Goal: Task Accomplishment & Management: Manage account settings

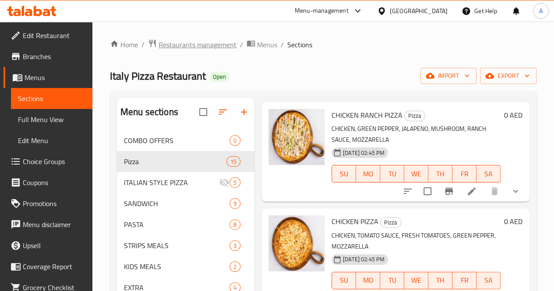
click at [215, 45] on span "Restaurants management" at bounding box center [197, 44] width 78 height 11
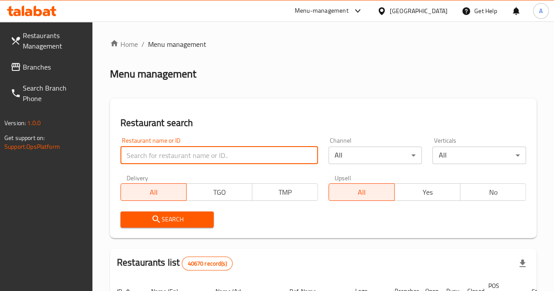
click at [155, 160] on input "search" at bounding box center [218, 156] width 197 height 18
type input "[PERSON_NAME]"
click button "Search" at bounding box center [167, 219] width 94 height 16
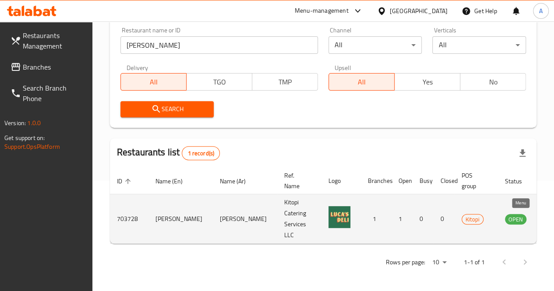
click at [550, 221] on icon "enhanced table" at bounding box center [555, 219] width 11 height 11
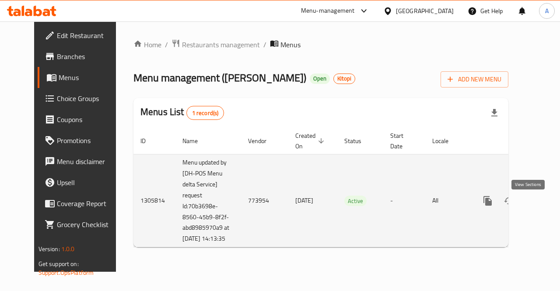
click at [546, 206] on icon "enhanced table" at bounding box center [551, 201] width 11 height 11
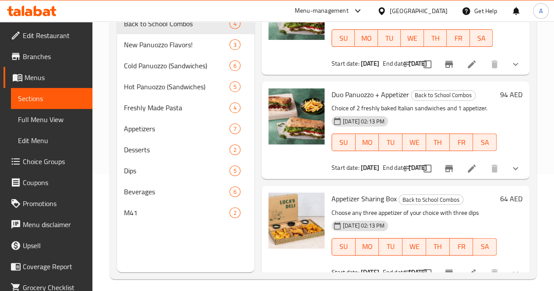
scroll to position [123, 0]
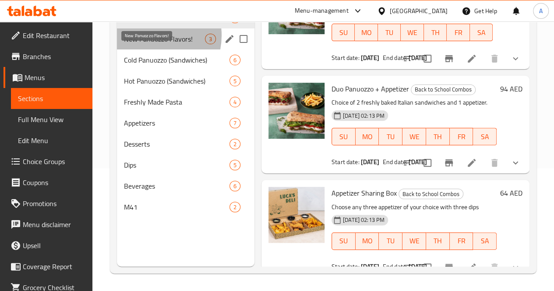
click at [149, 44] on span "New Panuozzo Flavors!" at bounding box center [164, 39] width 81 height 11
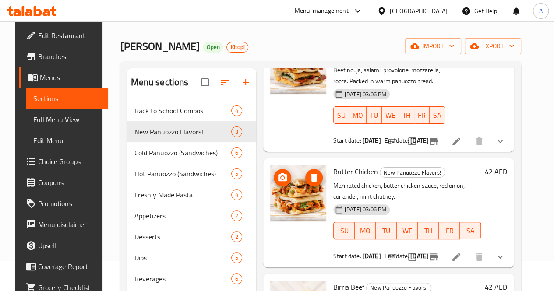
scroll to position [123, 0]
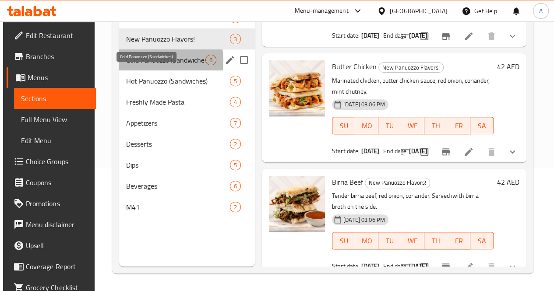
click at [148, 65] on span "Cold Panuozzo (Sandwiches)" at bounding box center [165, 60] width 79 height 11
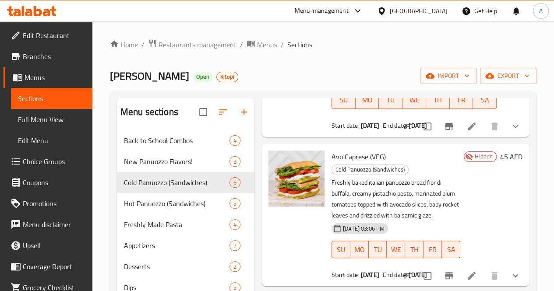
scroll to position [123, 0]
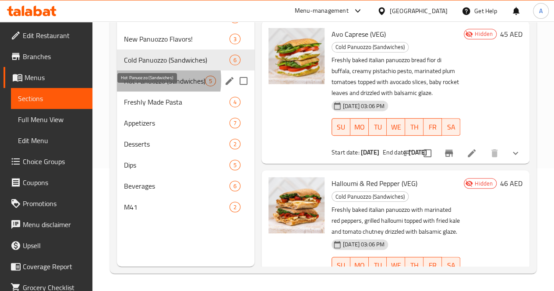
click at [138, 86] on span "Hot Panuozzo (Sandwiches)" at bounding box center [164, 81] width 81 height 11
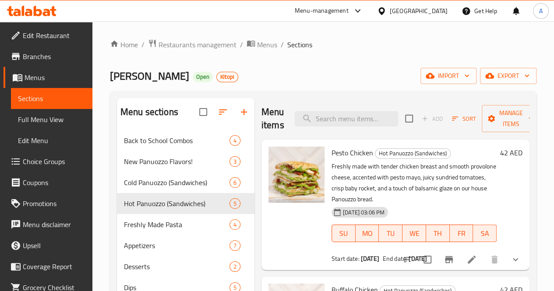
scroll to position [123, 0]
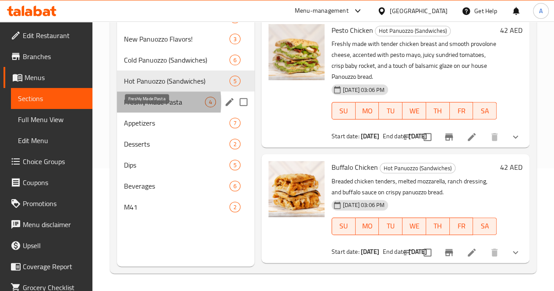
click at [134, 107] on span "Freshly Made Pasta" at bounding box center [164, 102] width 81 height 11
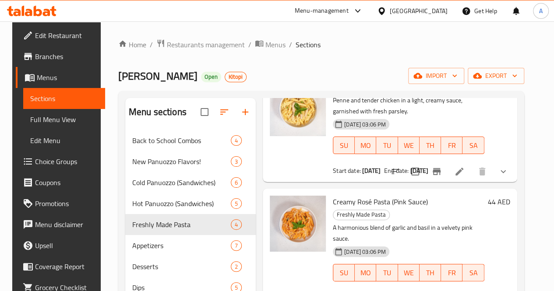
scroll to position [123, 0]
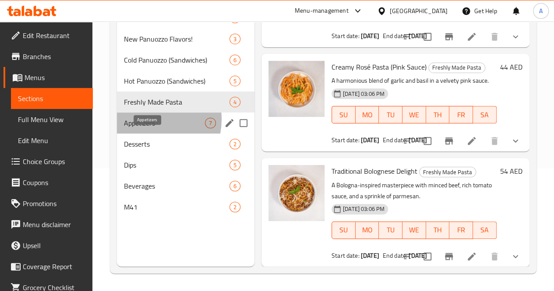
click at [142, 128] on span "Appetizers" at bounding box center [164, 123] width 81 height 11
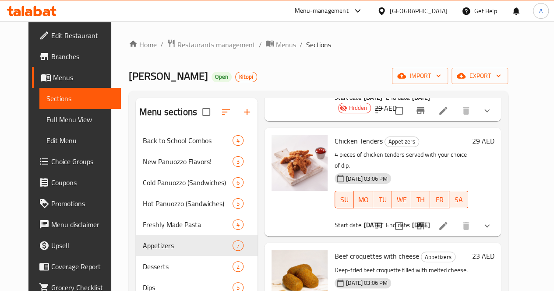
scroll to position [123, 0]
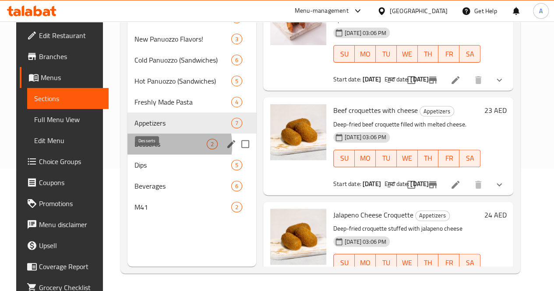
click at [144, 149] on span "Desserts" at bounding box center [170, 144] width 72 height 11
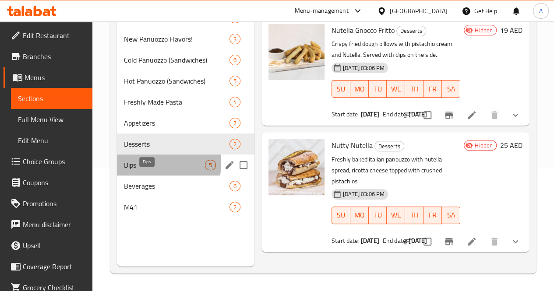
click at [144, 170] on span "Dips" at bounding box center [164, 165] width 81 height 11
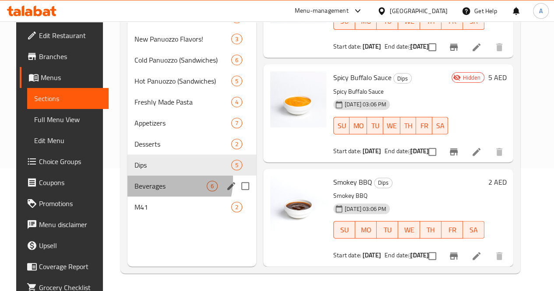
click at [150, 193] on div "Beverages 6" at bounding box center [191, 185] width 129 height 21
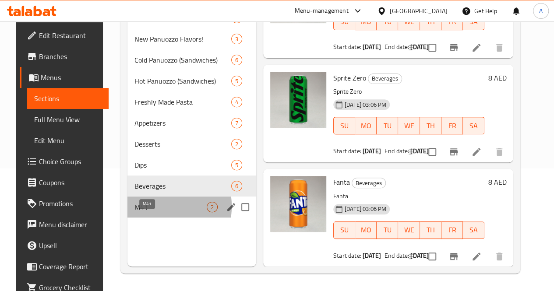
click at [139, 212] on span "M41" at bounding box center [170, 207] width 72 height 11
